Goal: Transaction & Acquisition: Download file/media

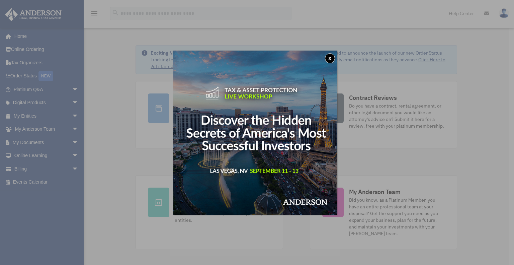
click at [335, 58] on button "x" at bounding box center [330, 58] width 10 height 10
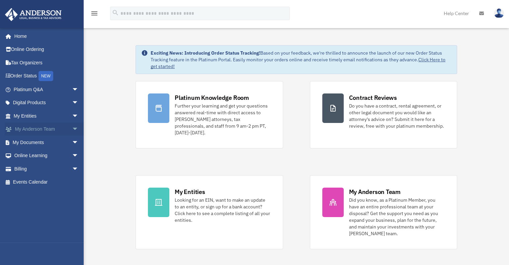
click at [31, 132] on link "My Anderson Team arrow_drop_down" at bounding box center [47, 128] width 84 height 13
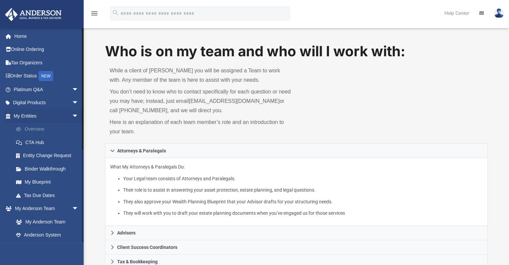
click at [41, 131] on link "Overview" at bounding box center [48, 128] width 79 height 13
click at [33, 126] on link "Overview" at bounding box center [48, 128] width 79 height 13
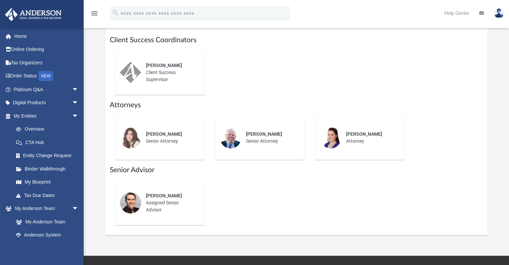
scroll to position [287, 0]
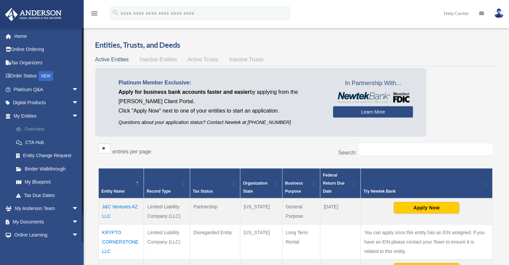
click at [38, 125] on link "Overview" at bounding box center [48, 128] width 79 height 13
click at [42, 206] on link "My Anderson Team arrow_drop_down" at bounding box center [47, 208] width 84 height 13
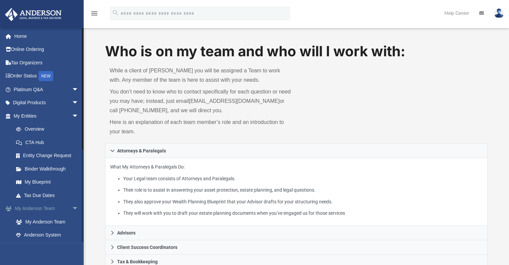
click at [38, 208] on link "My Anderson Team arrow_drop_down" at bounding box center [47, 208] width 84 height 13
click at [43, 221] on link "My Anderson Team" at bounding box center [48, 221] width 79 height 13
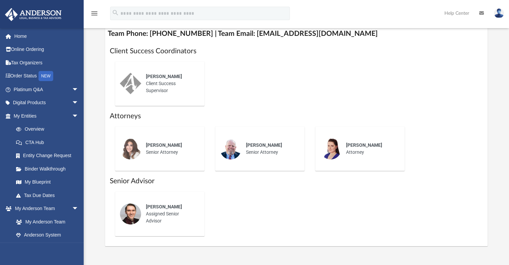
scroll to position [310, 0]
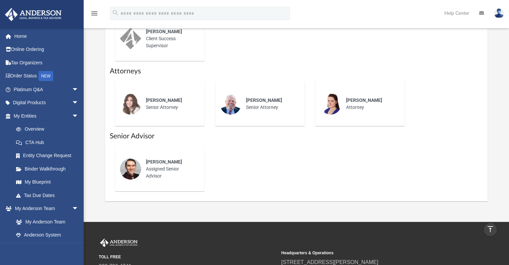
click at [451, 19] on link "Help Center" at bounding box center [456, 13] width 35 height 26
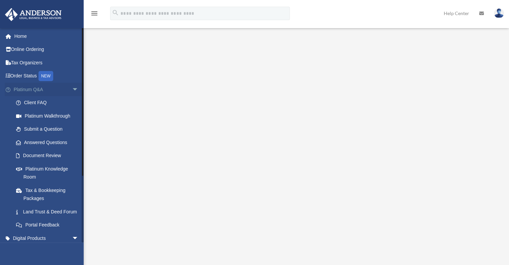
click at [72, 88] on span "arrow_drop_down" at bounding box center [78, 90] width 13 height 14
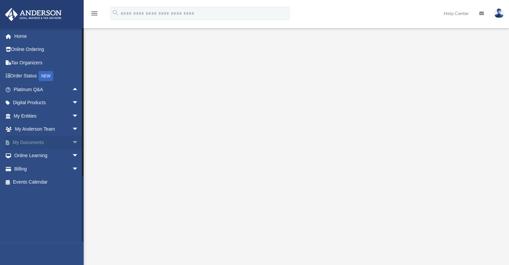
click at [37, 141] on link "My Documents arrow_drop_down" at bounding box center [47, 141] width 84 height 13
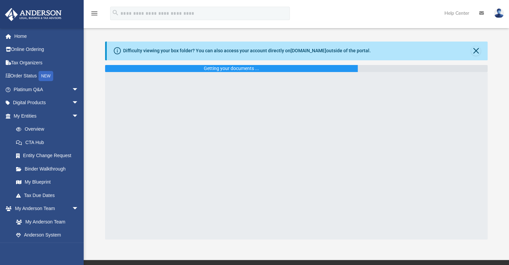
click at [71, 140] on link "CTA Hub" at bounding box center [48, 141] width 79 height 13
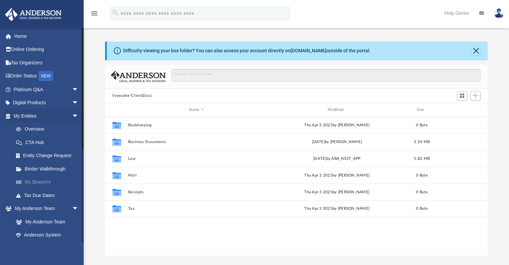
scroll to position [147, 377]
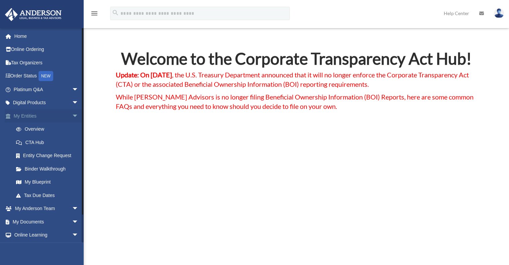
click at [72, 119] on span "arrow_drop_down" at bounding box center [78, 116] width 13 height 14
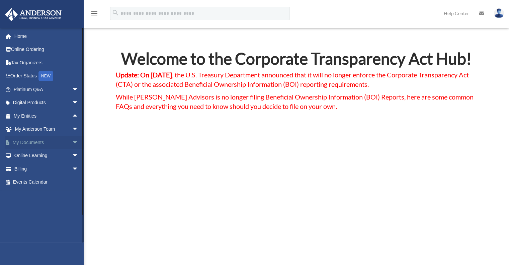
click at [72, 140] on span "arrow_drop_down" at bounding box center [78, 142] width 13 height 14
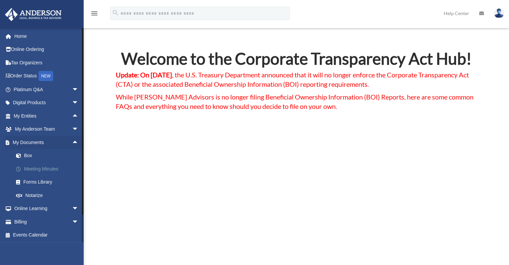
click at [57, 163] on link "Meeting Minutes" at bounding box center [48, 168] width 79 height 13
click at [43, 168] on link "Meeting Minutes" at bounding box center [48, 168] width 79 height 13
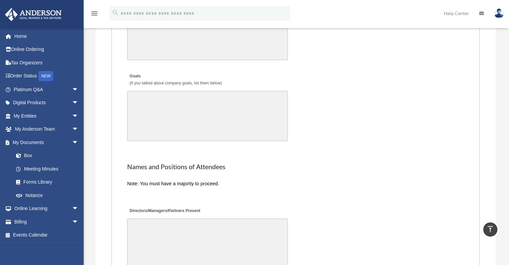
scroll to position [1292, 0]
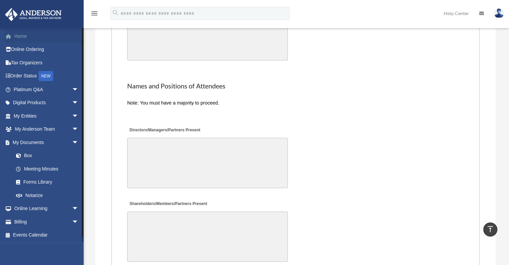
click at [18, 32] on link "Home" at bounding box center [47, 35] width 84 height 13
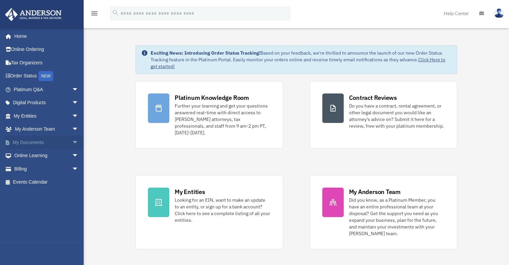
click at [49, 137] on link "My Documents arrow_drop_down" at bounding box center [47, 141] width 84 height 13
click at [72, 140] on span "arrow_drop_down" at bounding box center [78, 142] width 13 height 14
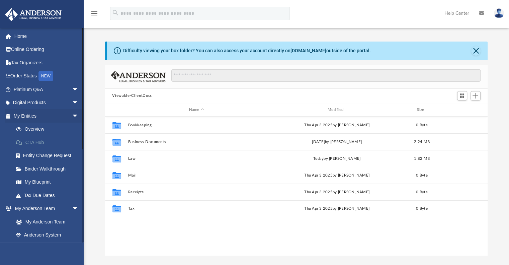
scroll to position [147, 377]
click at [72, 118] on span "arrow_drop_down" at bounding box center [78, 116] width 13 height 14
click at [32, 195] on link "Box" at bounding box center [48, 194] width 79 height 13
click at [25, 194] on link "Box" at bounding box center [48, 194] width 79 height 13
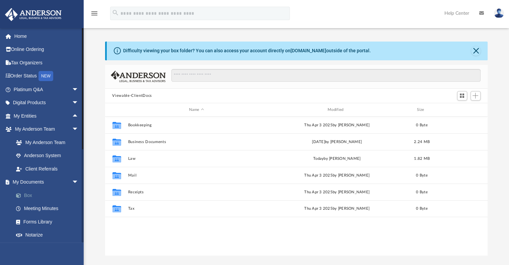
click at [27, 195] on link "Box" at bounding box center [48, 194] width 79 height 13
click at [30, 196] on link "Box" at bounding box center [48, 194] width 79 height 13
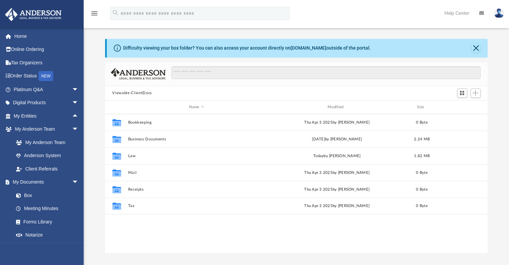
scroll to position [0, 0]
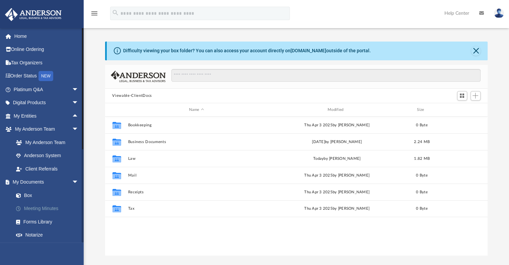
click at [34, 207] on link "Meeting Minutes" at bounding box center [48, 208] width 79 height 13
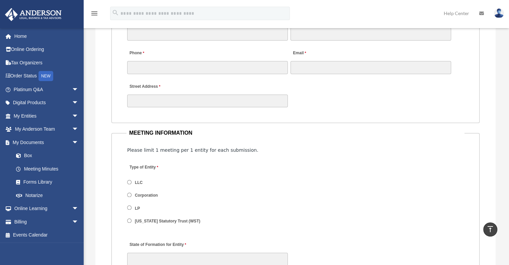
scroll to position [716, 0]
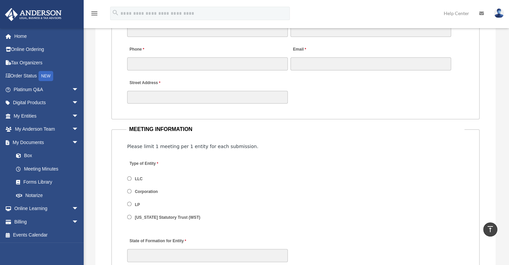
click at [141, 176] on label "LLC" at bounding box center [139, 179] width 12 height 6
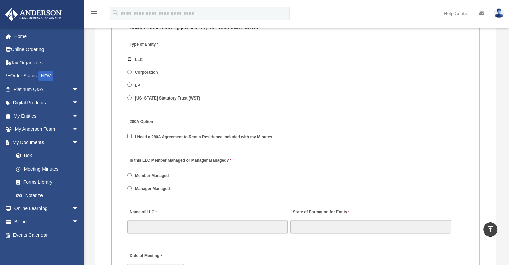
scroll to position [837, 0]
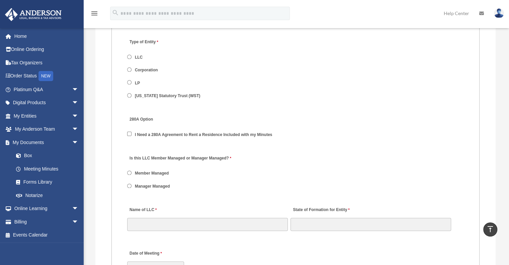
click at [160, 186] on label "Manager Managed" at bounding box center [152, 186] width 39 height 6
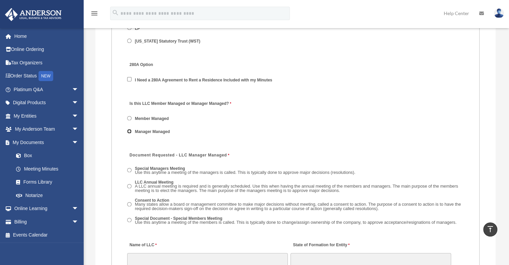
scroll to position [890, 0]
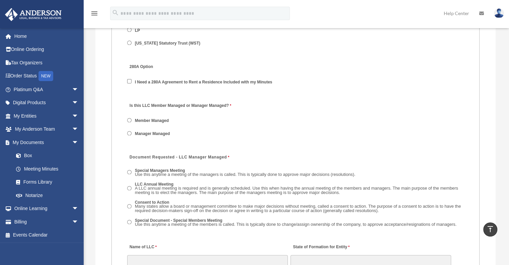
click at [151, 118] on label "Member Managed" at bounding box center [152, 121] width 38 height 6
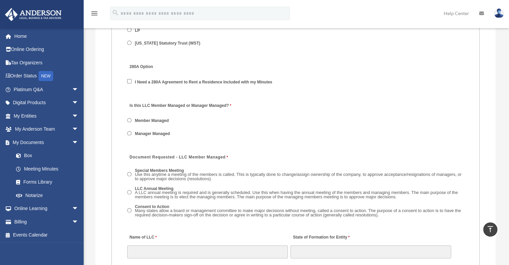
click at [152, 130] on label "Manager Managed" at bounding box center [152, 133] width 39 height 6
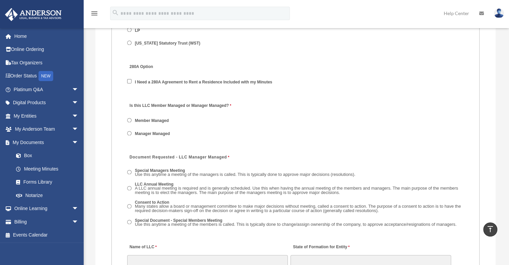
click at [150, 120] on label "Member Managed" at bounding box center [152, 121] width 38 height 6
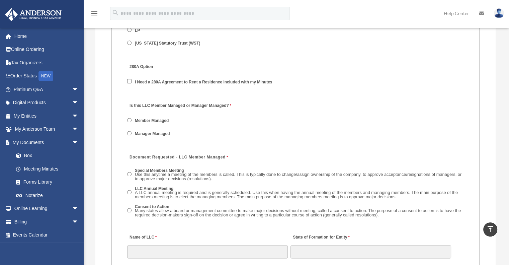
click at [147, 131] on label "Manager Managed" at bounding box center [152, 133] width 39 height 6
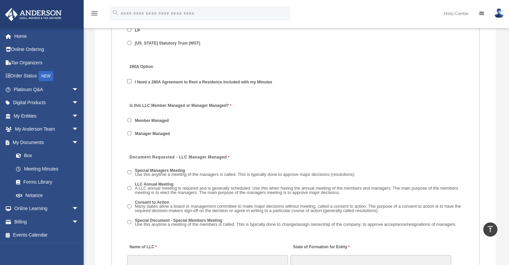
click at [146, 121] on label "Member Managed" at bounding box center [152, 121] width 38 height 6
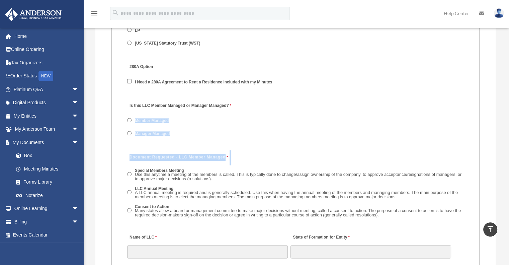
drag, startPoint x: 146, startPoint y: 121, endPoint x: 110, endPoint y: 176, distance: 65.4
click at [147, 131] on label "Manager Managed" at bounding box center [152, 133] width 39 height 6
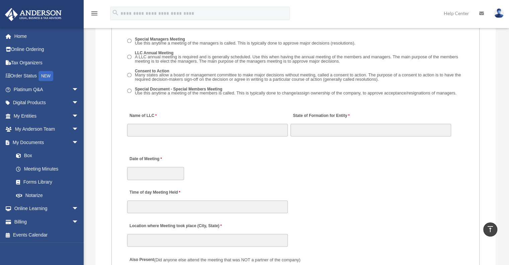
scroll to position [1018, 0]
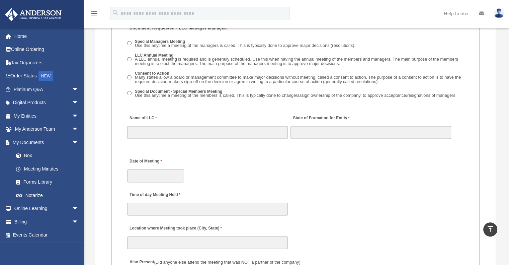
click at [135, 93] on span "Use this anytime a meeting of the members is called. This is typically done to …" at bounding box center [295, 95] width 321 height 5
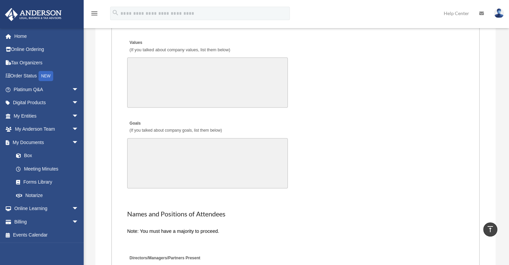
scroll to position [1340, 0]
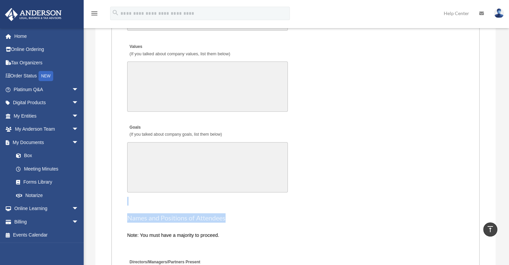
drag, startPoint x: 508, startPoint y: 196, endPoint x: 508, endPoint y: 205, distance: 9.0
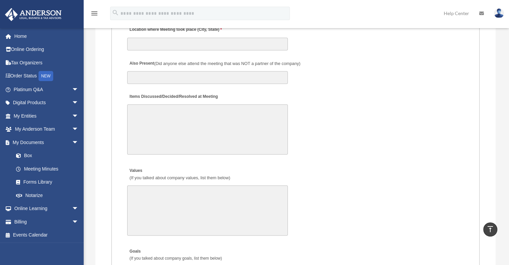
scroll to position [1211, 0]
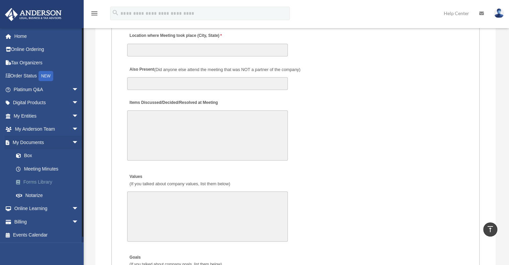
click at [41, 178] on link "Forms Library" at bounding box center [48, 181] width 79 height 13
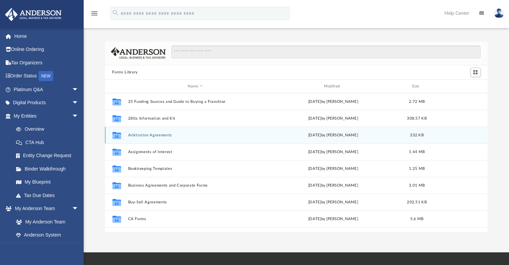
scroll to position [147, 377]
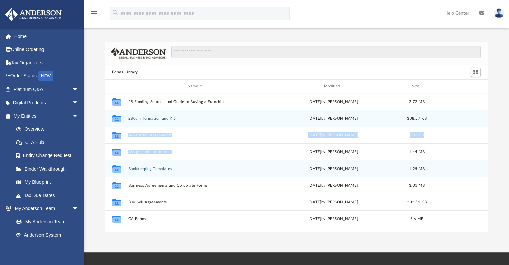
drag, startPoint x: 476, startPoint y: 123, endPoint x: 252, endPoint y: 162, distance: 228.1
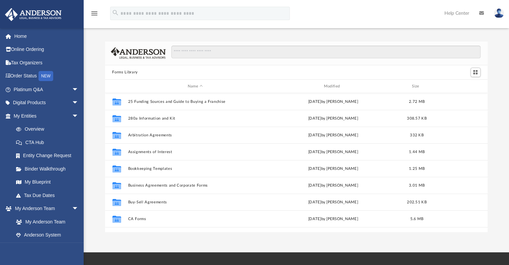
click at [215, 65] on div "Forms Library" at bounding box center [296, 72] width 383 height 15
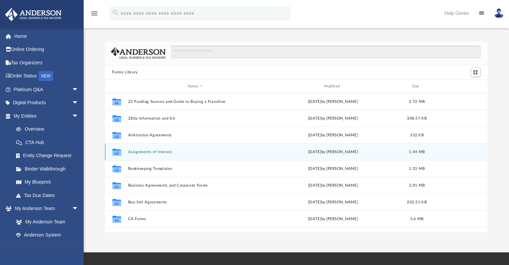
click at [154, 155] on div "Collaborated Folder Assignments of Interest [DATE] by [PERSON_NAME] 1.44 MB" at bounding box center [296, 151] width 383 height 17
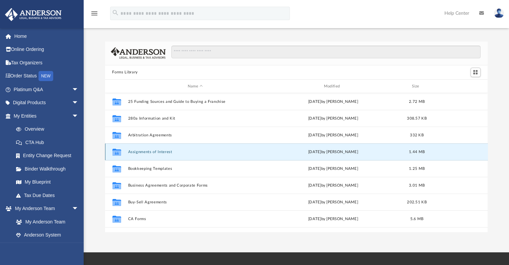
click at [153, 154] on div "Collaborated Folder Assignments of Interest [DATE] by [PERSON_NAME] 1.44 MB" at bounding box center [296, 151] width 383 height 17
click at [161, 154] on button "Assignments of Interest" at bounding box center [195, 152] width 135 height 4
click at [187, 153] on button "Assignments of Interest" at bounding box center [195, 152] width 135 height 4
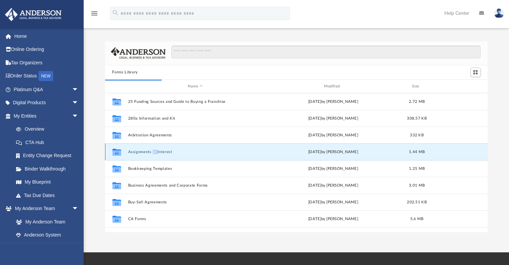
click at [187, 153] on button "Assignments of Interest" at bounding box center [195, 152] width 135 height 4
click at [123, 152] on div "Collaborated Folder" at bounding box center [116, 151] width 17 height 11
click at [138, 152] on button "Assignments of Interest" at bounding box center [195, 152] width 135 height 4
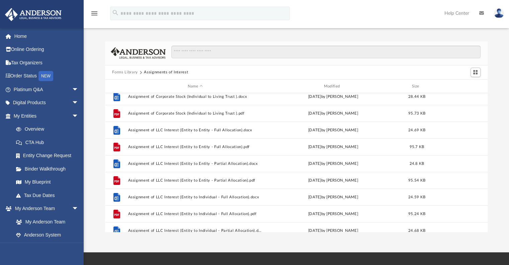
scroll to position [6, 0]
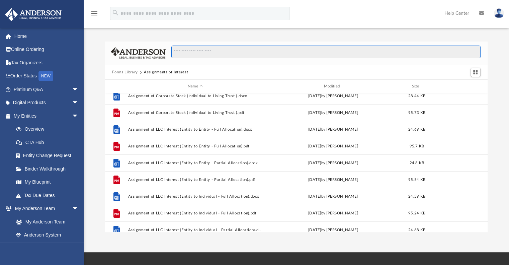
click at [190, 50] on input "Search files and folders" at bounding box center [325, 51] width 309 height 13
type input "*"
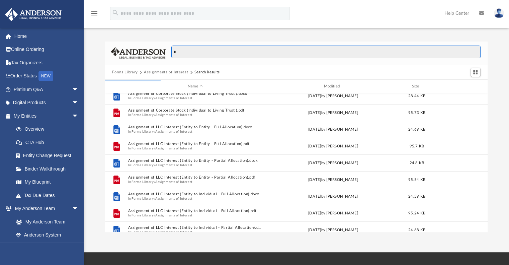
type input "*"
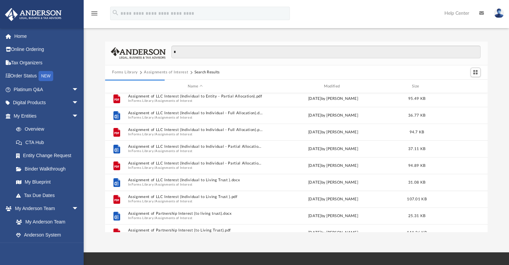
scroll to position [226, 0]
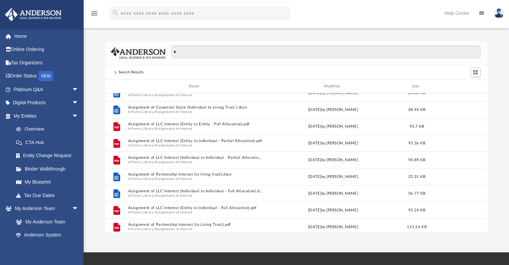
click at [487, 202] on div "* Search Results Name Modified Size File Assignment of LLC Interest (Individual…" at bounding box center [296, 136] width 425 height 190
click at [498, 175] on div "* Search Results Name Modified Size File Assignment of LLC Interest (Individual…" at bounding box center [296, 136] width 425 height 190
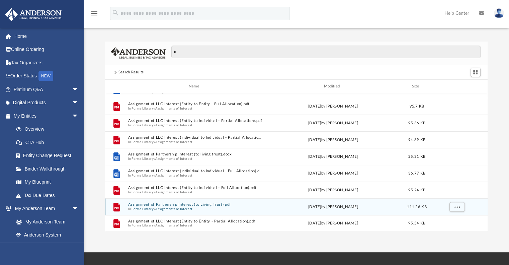
click at [205, 206] on button "Assignment of Partnership Interest (to Living Trust).pdf" at bounding box center [195, 204] width 135 height 4
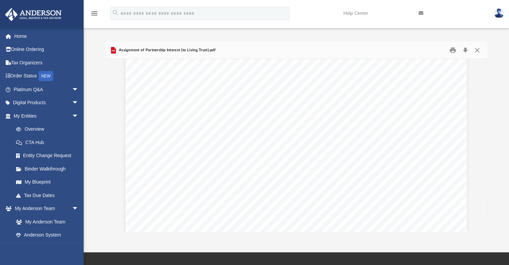
scroll to position [907, 0]
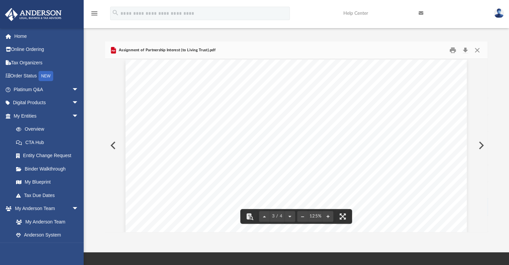
drag, startPoint x: 484, startPoint y: 155, endPoint x: 484, endPoint y: 161, distance: 6.4
click at [484, 161] on div "Assignment of Limited Partnership Interest Page 1 of 2 AGREEMENT AND ASSIGNMENT…" at bounding box center [296, 145] width 383 height 173
drag, startPoint x: 484, startPoint y: 153, endPoint x: 487, endPoint y: 168, distance: 15.2
click at [487, 168] on div "Assignment of Limited Partnership Interest Page 1 of 2 AGREEMENT AND ASSIGNMENT…" at bounding box center [296, 145] width 383 height 173
click at [483, 229] on div "Scroll to top vertical_align_top" at bounding box center [490, 229] width 14 height 14
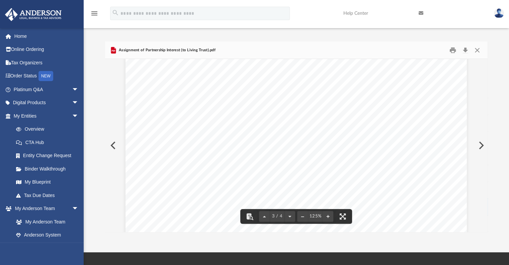
click at [483, 229] on div "Scroll to top vertical_align_top" at bounding box center [490, 229] width 14 height 14
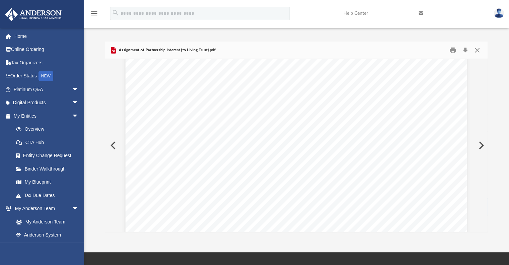
click at [483, 229] on div "Scroll to top vertical_align_top" at bounding box center [490, 229] width 14 height 14
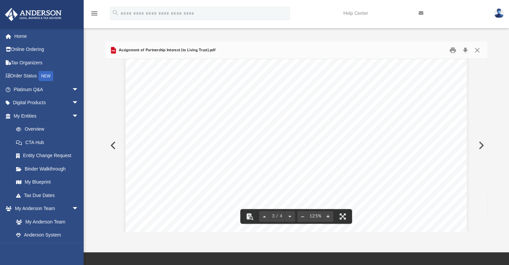
scroll to position [952, 0]
click at [478, 50] on button "Close" at bounding box center [477, 50] width 12 height 10
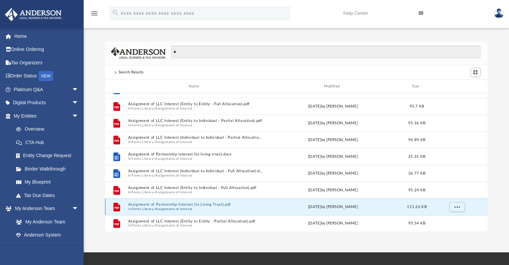
click at [206, 205] on button "Assignment of Partnership Interest (to Living Trust).pdf" at bounding box center [195, 204] width 135 height 4
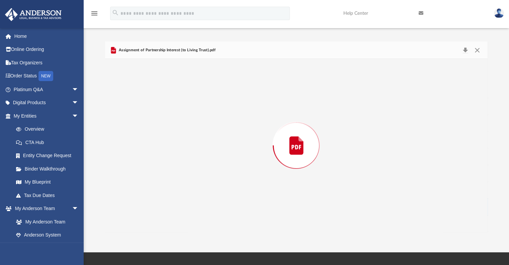
click at [206, 205] on div "Preview" at bounding box center [296, 145] width 383 height 173
drag, startPoint x: 486, startPoint y: 151, endPoint x: 486, endPoint y: 155, distance: 4.0
click at [486, 155] on button "Preview" at bounding box center [480, 145] width 15 height 19
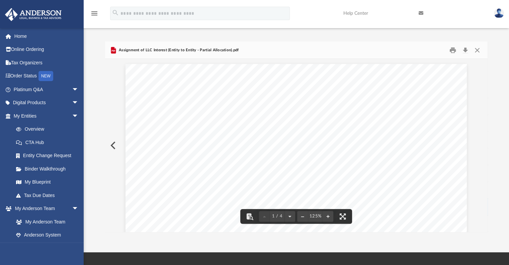
click at [111, 146] on button "Preview" at bounding box center [112, 145] width 15 height 19
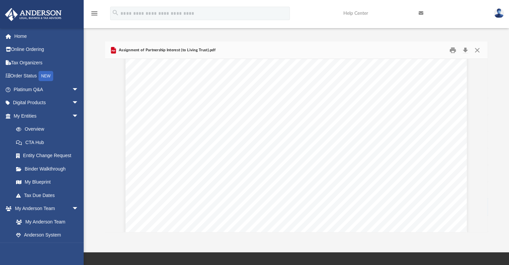
scroll to position [891, 0]
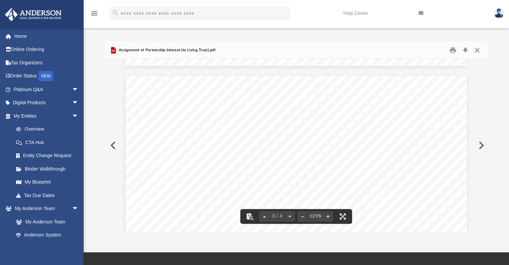
click at [476, 50] on button "Close" at bounding box center [477, 50] width 12 height 10
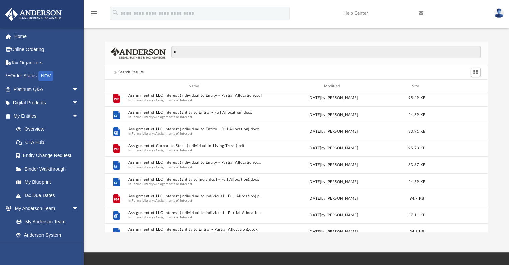
scroll to position [52, 0]
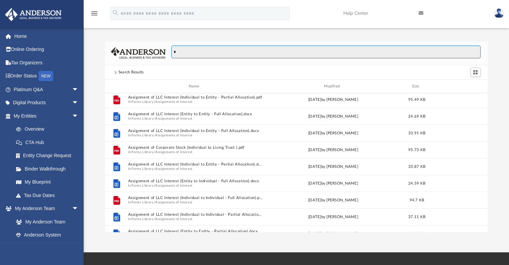
click at [239, 56] on input "*" at bounding box center [325, 51] width 309 height 13
type input "*****"
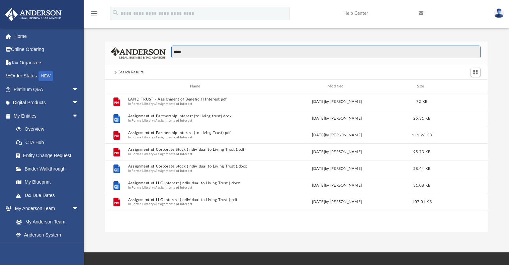
scroll to position [0, 0]
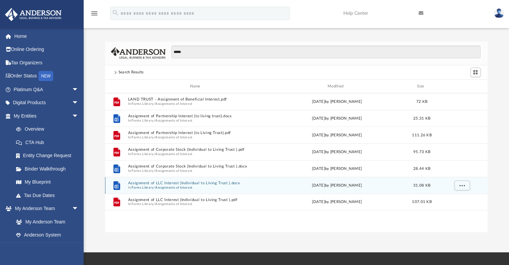
click at [251, 187] on span "In Forms Library / Assignments of Interest" at bounding box center [196, 187] width 137 height 4
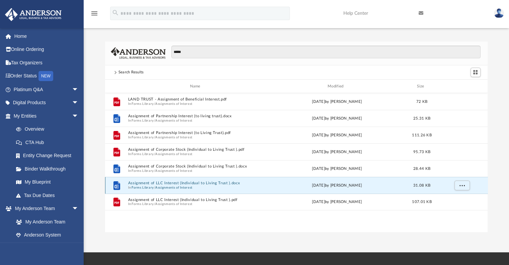
click at [210, 184] on button "Assignment of LLC Interest (Individual to Living Trust ).docx" at bounding box center [196, 183] width 137 height 4
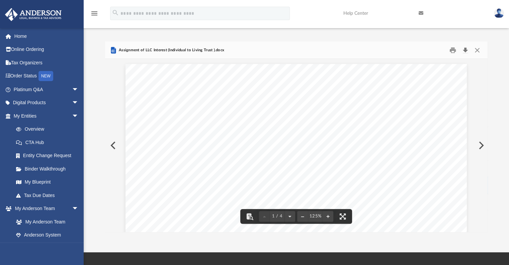
click at [465, 51] on button "Download" at bounding box center [465, 50] width 12 height 10
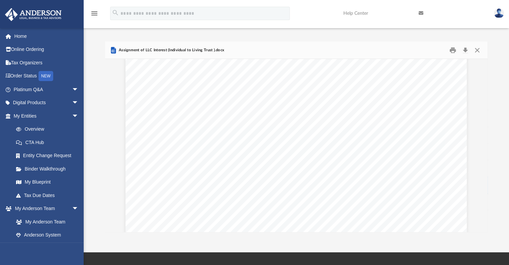
drag, startPoint x: 484, startPoint y: 231, endPoint x: 485, endPoint y: 227, distance: 3.5
click at [485, 227] on div "Scroll to top vertical_align_top" at bounding box center [490, 229] width 14 height 14
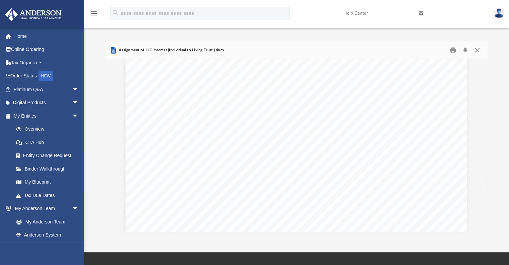
click at [485, 227] on div "Scroll to top vertical_align_top" at bounding box center [490, 229] width 14 height 14
drag, startPoint x: 416, startPoint y: 120, endPoint x: 115, endPoint y: 143, distance: 301.9
click at [115, 143] on button "Preview" at bounding box center [112, 145] width 15 height 19
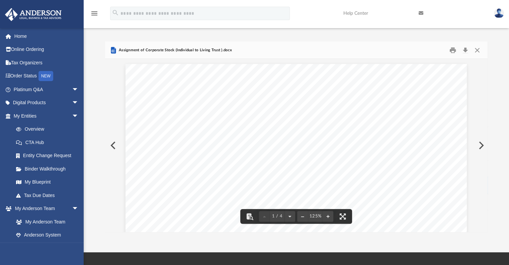
click at [482, 143] on button "Preview" at bounding box center [480, 145] width 15 height 19
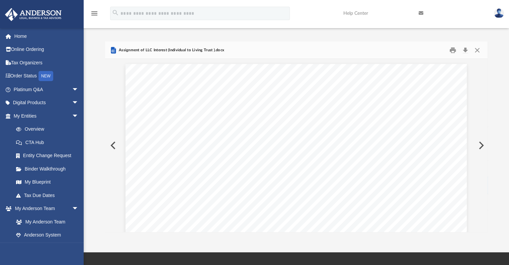
scroll to position [1355, 0]
click at [482, 143] on button "Preview" at bounding box center [480, 145] width 15 height 19
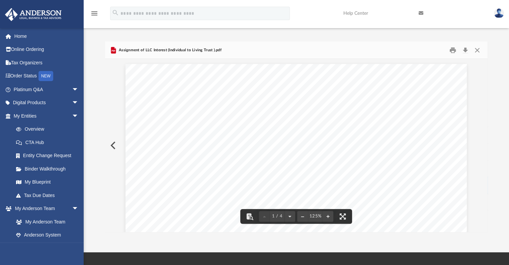
click at [243, 145] on span "“Assignment”) is dated as of _________________, 20__" at bounding box center [243, 142] width 154 height 7
click at [109, 142] on button "Preview" at bounding box center [112, 145] width 15 height 19
click at [477, 148] on button "Preview" at bounding box center [480, 145] width 15 height 19
click at [114, 140] on button "Preview" at bounding box center [112, 145] width 15 height 19
click at [480, 148] on button "Preview" at bounding box center [480, 145] width 15 height 19
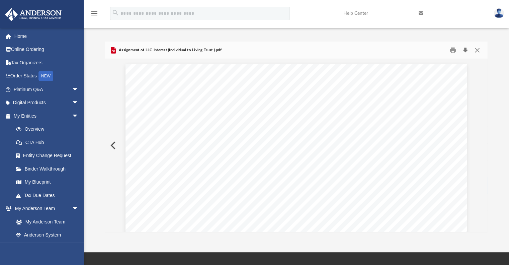
click at [466, 52] on button "Download" at bounding box center [465, 50] width 12 height 10
